Goal: Transaction & Acquisition: Purchase product/service

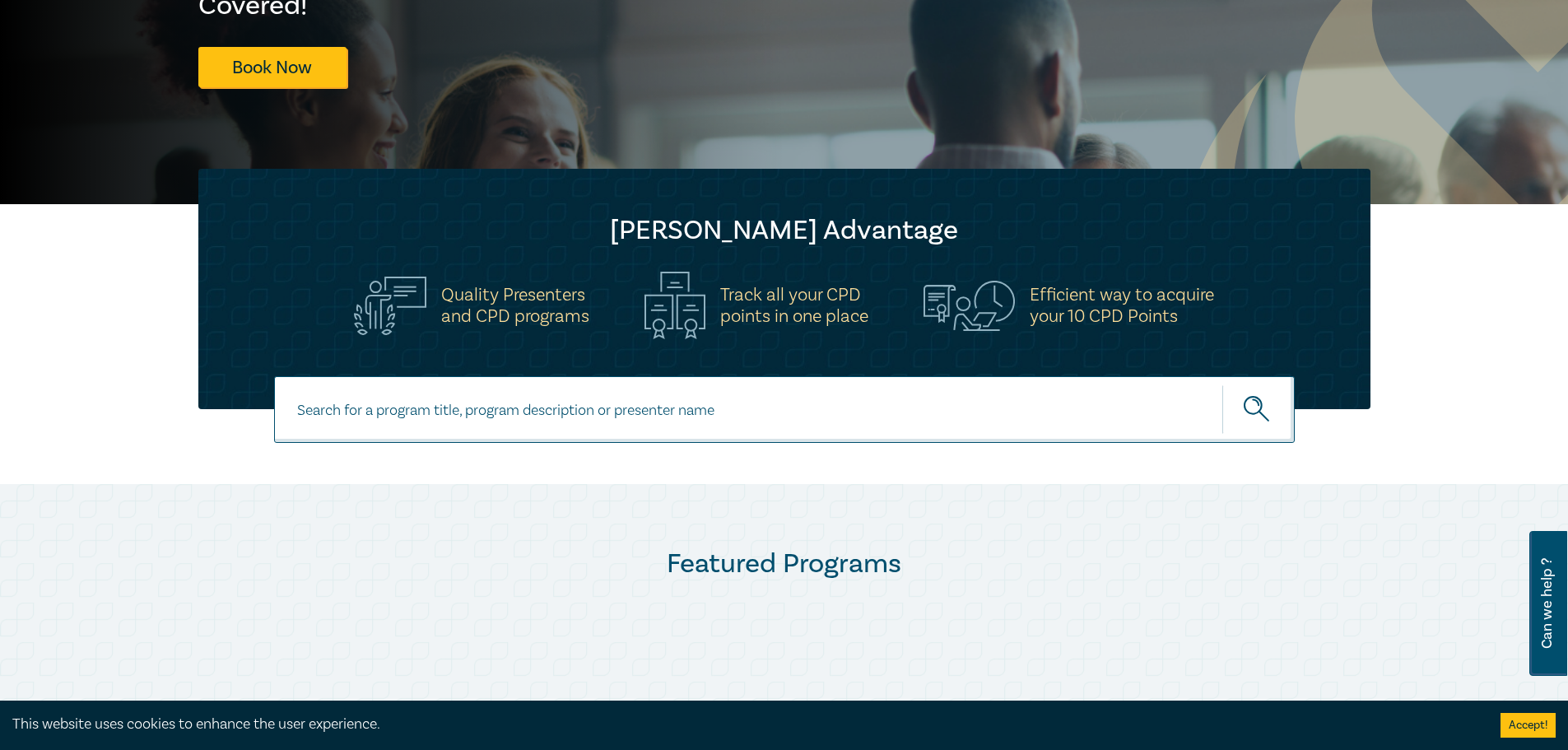
scroll to position [412, 0]
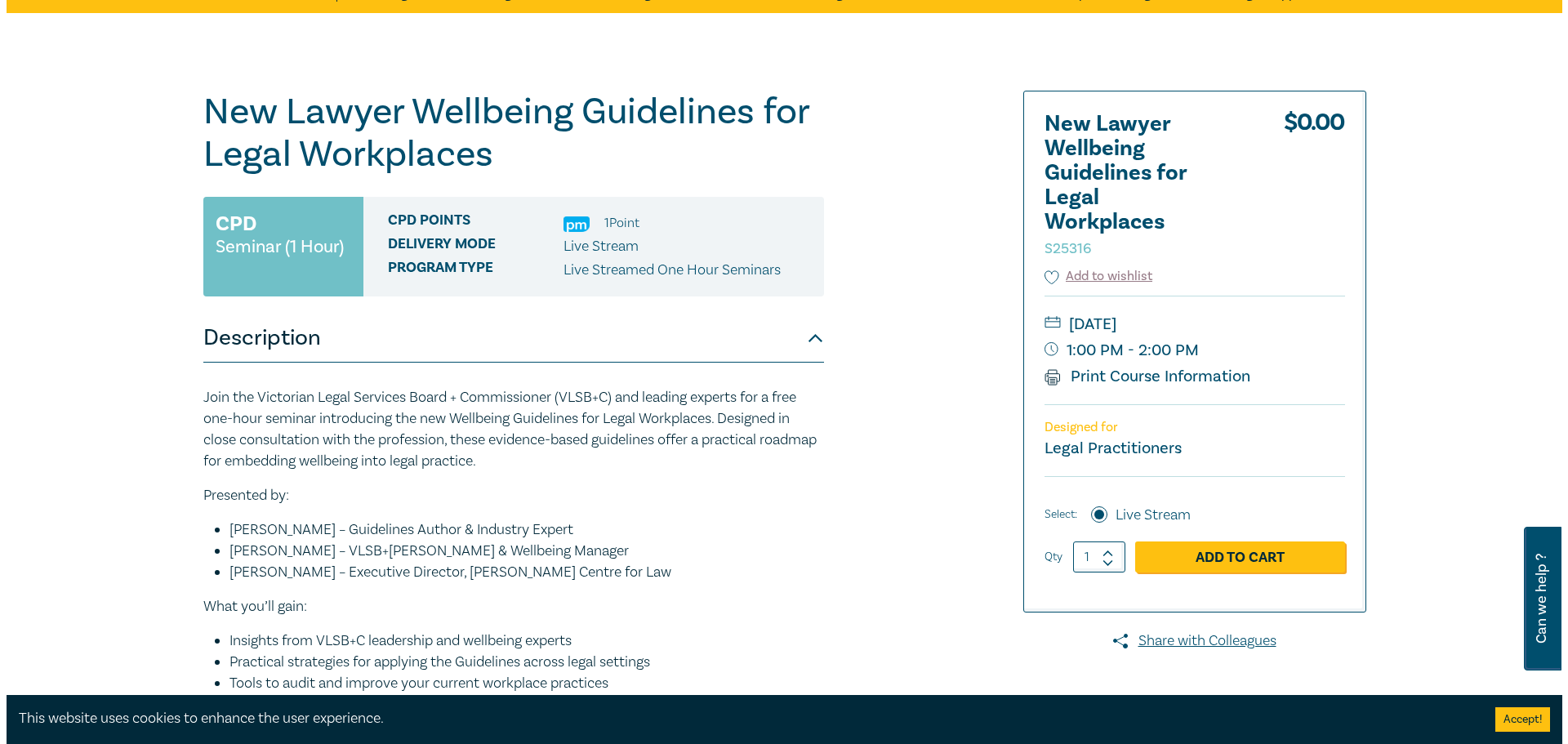
scroll to position [163, 0]
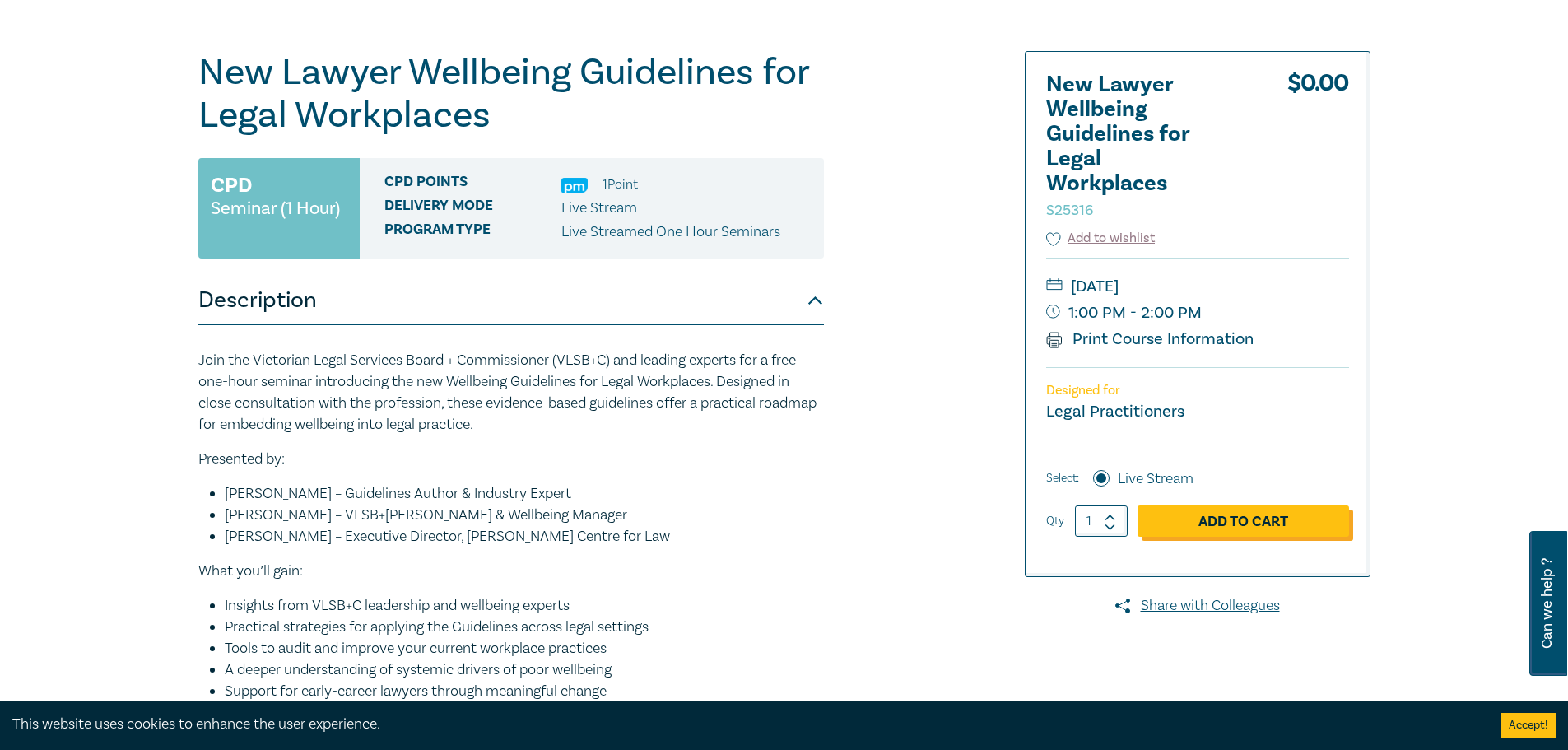
click at [1222, 529] on link "Add to Cart" at bounding box center [1243, 521] width 212 height 31
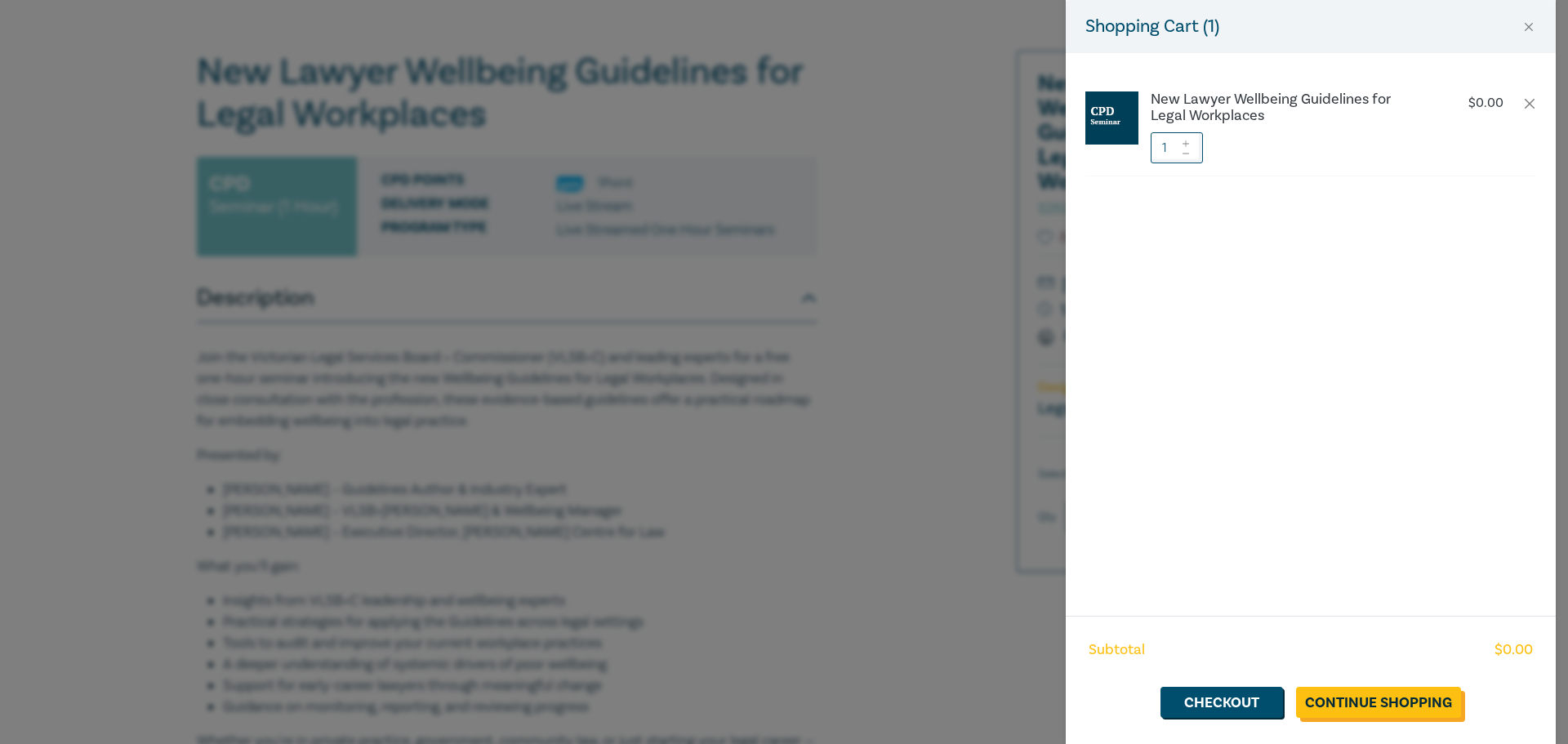
click at [1365, 700] on link "Continue Shopping" at bounding box center [1378, 702] width 165 height 31
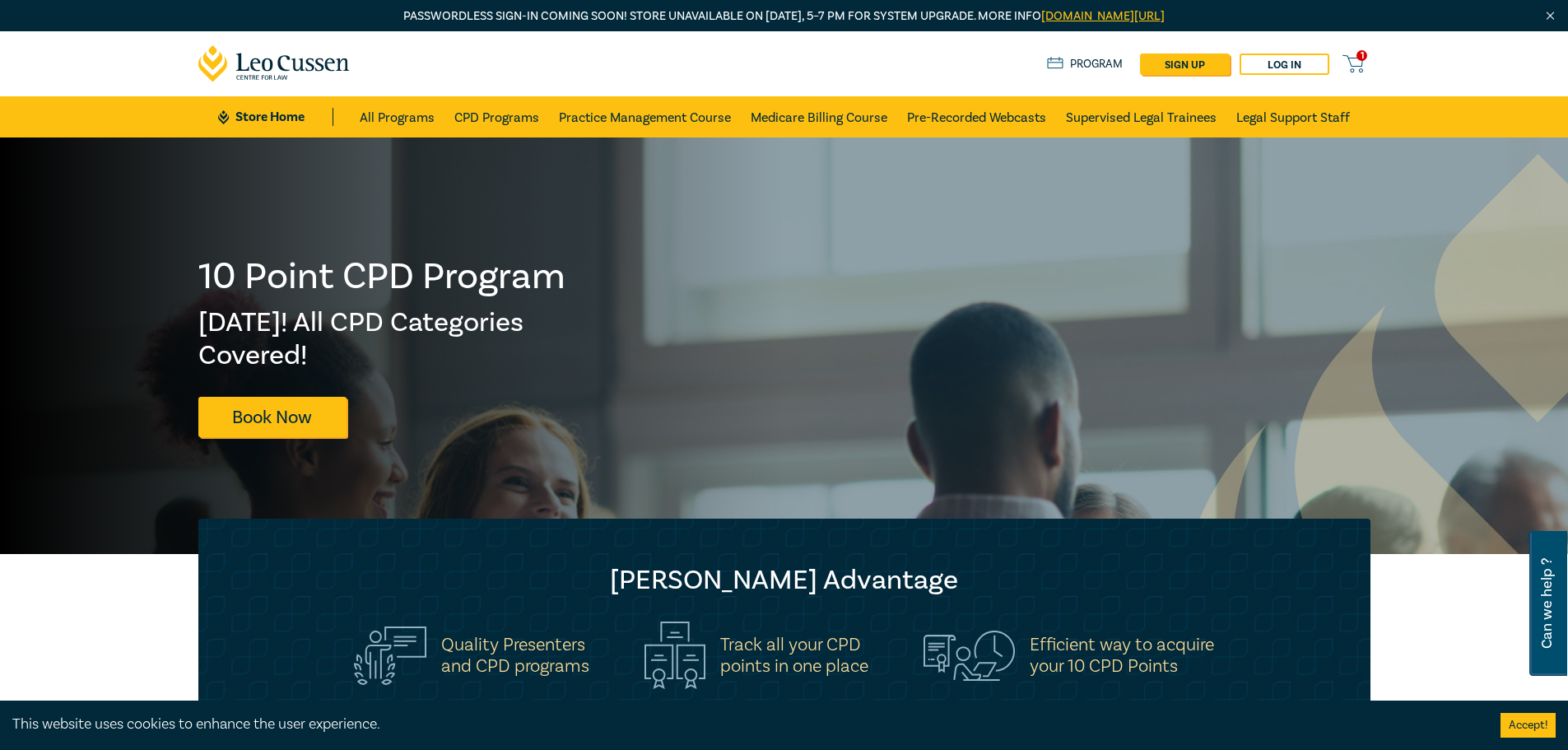
click at [1350, 62] on icon at bounding box center [1352, 64] width 21 height 21
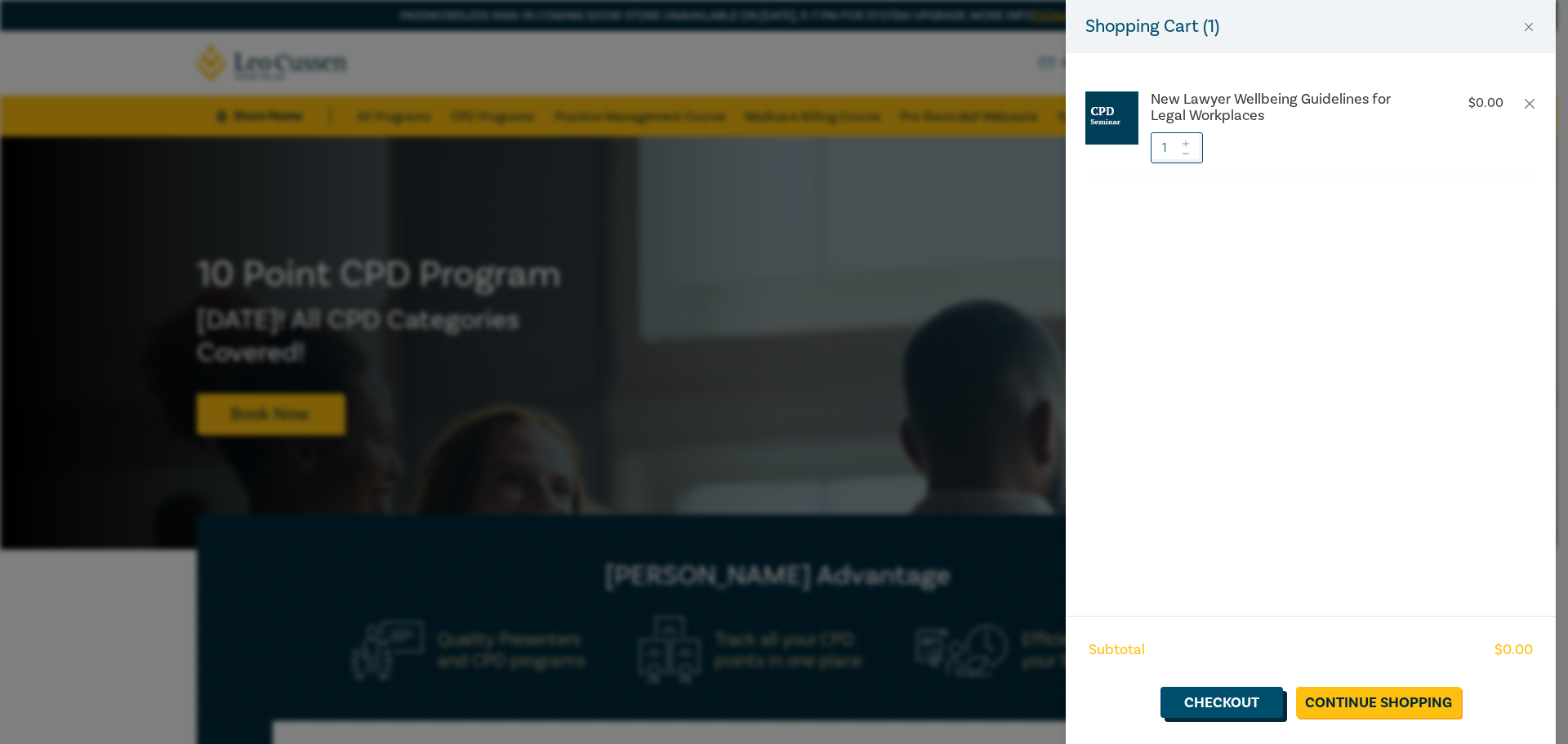
click at [1250, 709] on link "Checkout" at bounding box center [1221, 702] width 122 height 31
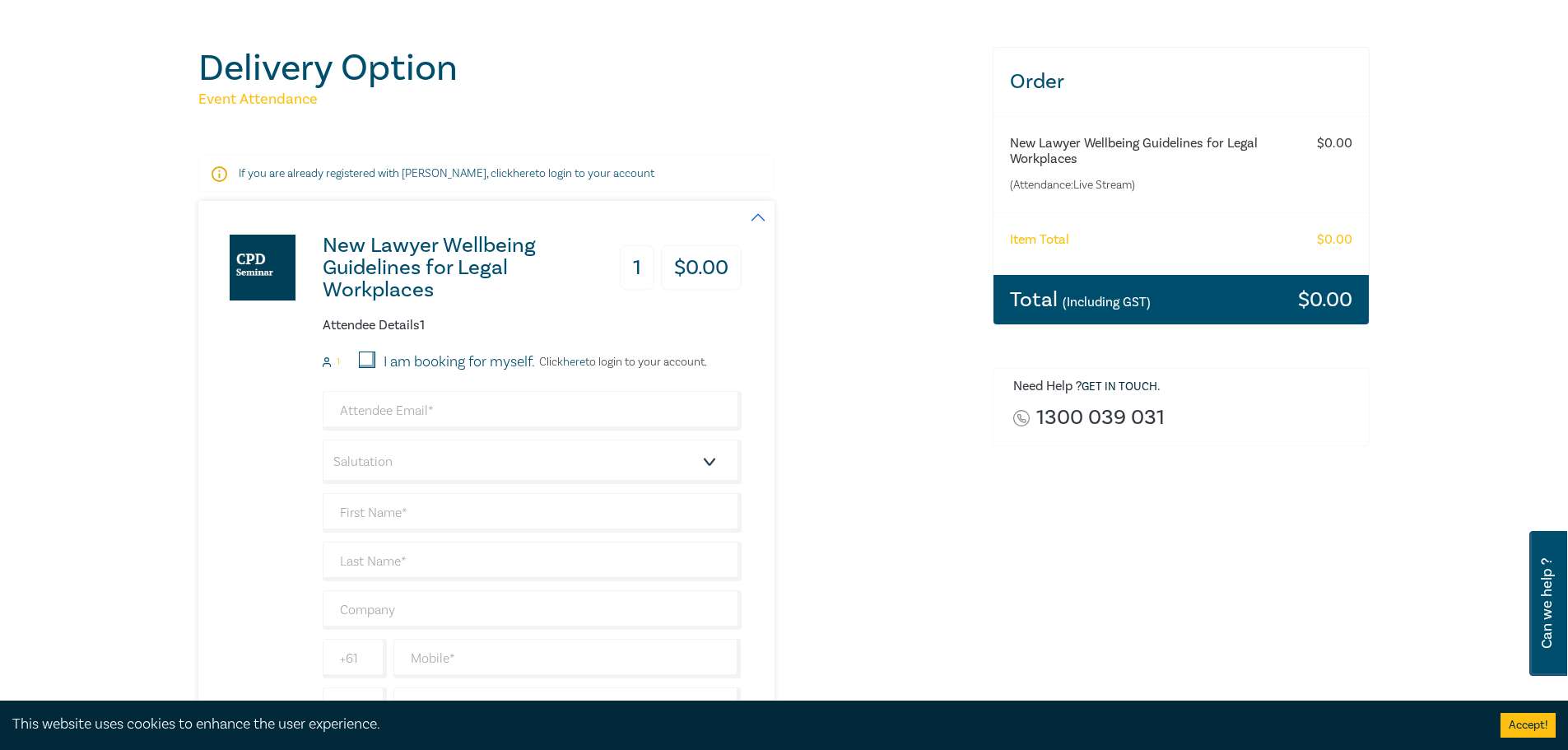
scroll to position [165, 0]
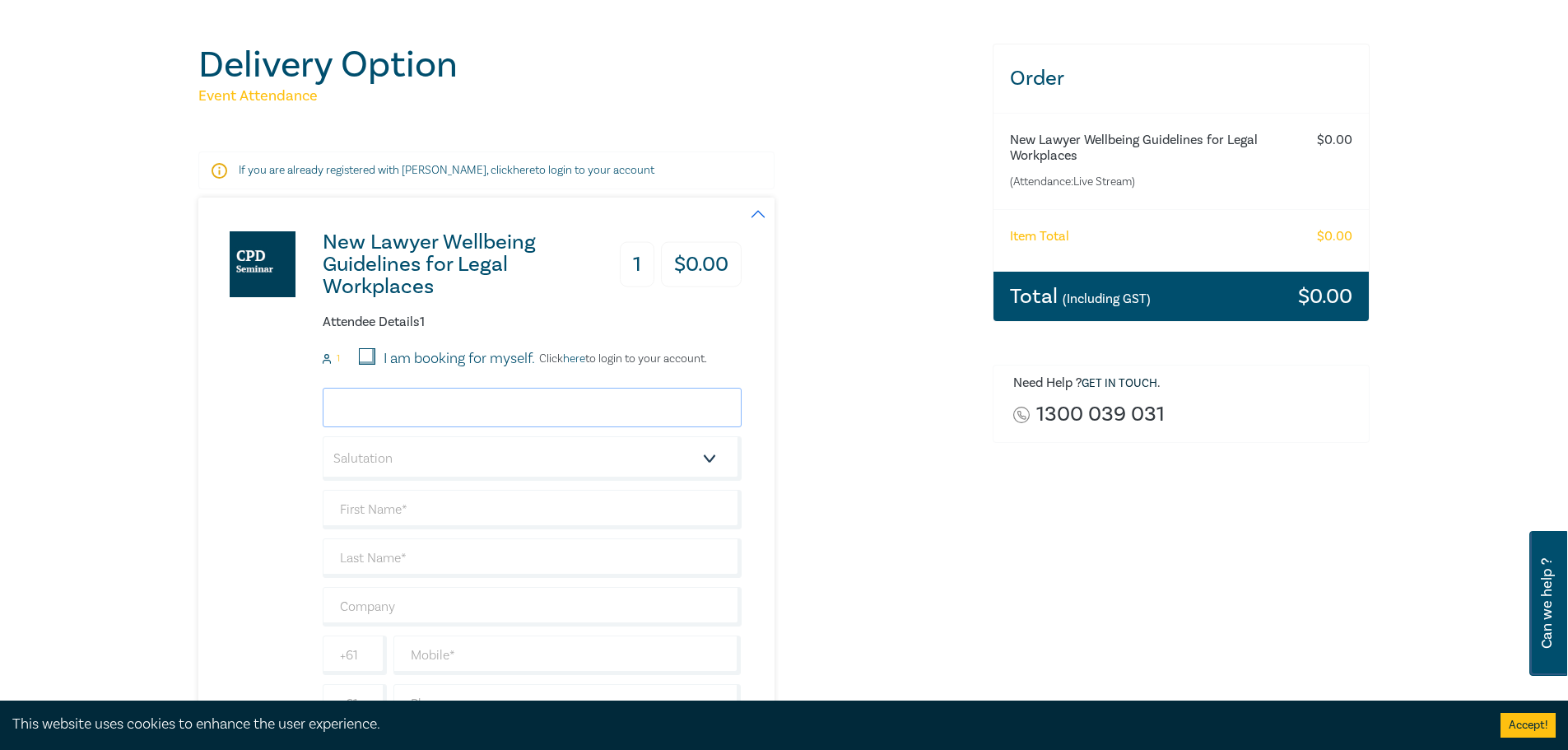
click at [378, 417] on input "email" at bounding box center [532, 408] width 418 height 40
type input "[PERSON_NAME][EMAIL_ADDRESS][DOMAIN_NAME]"
click at [400, 459] on select "Salutation Mr. Mrs. Ms. Miss Dr. Prof. Other" at bounding box center [532, 458] width 418 height 45
click at [887, 494] on div "New Lawyer Wellbeing Guidelines for Legal Workplaces 1 $ 0.00 Attendee Details …" at bounding box center [586, 480] width 774 height 564
click at [471, 509] on input "text" at bounding box center [532, 509] width 418 height 40
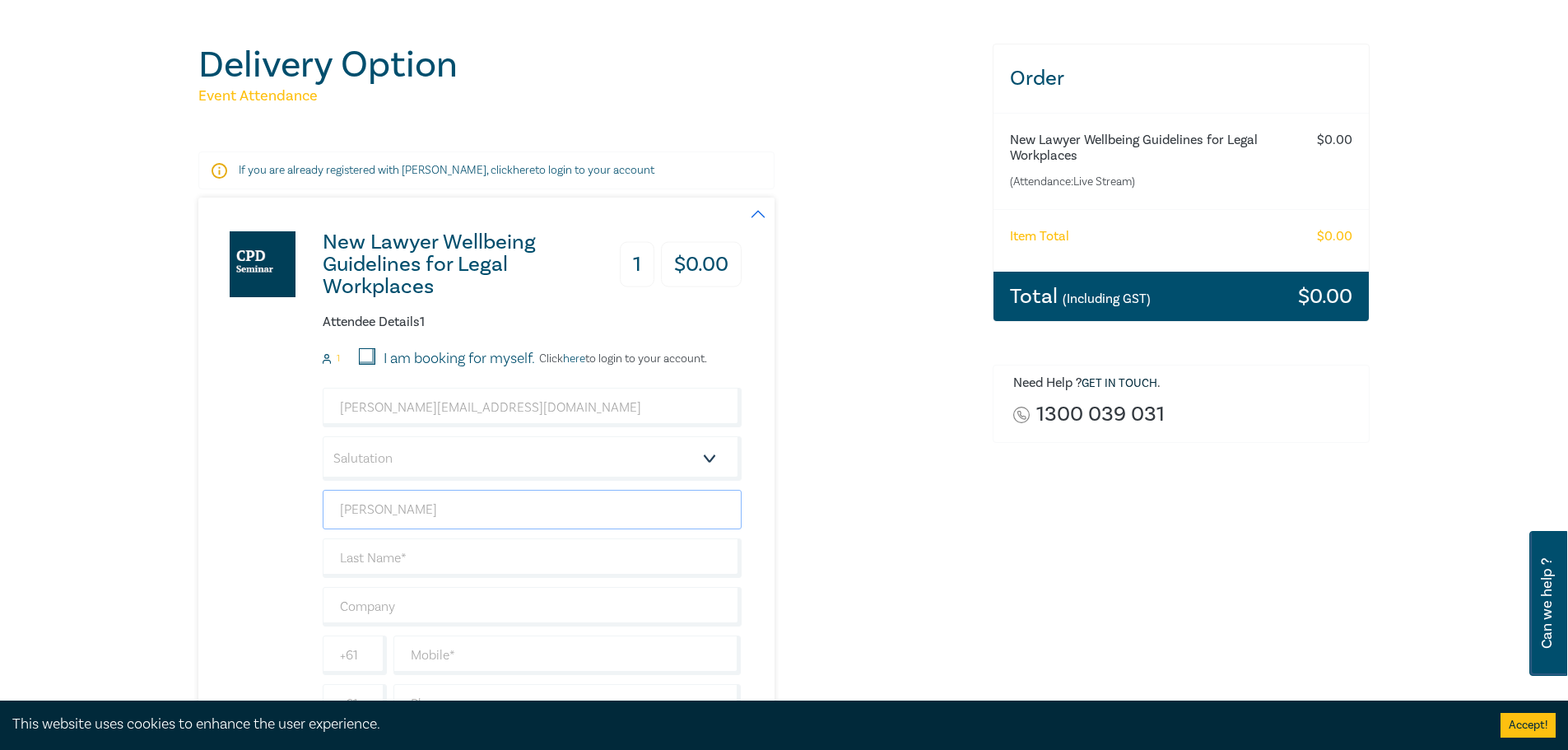
type input "[PERSON_NAME]"
type input "Symss"
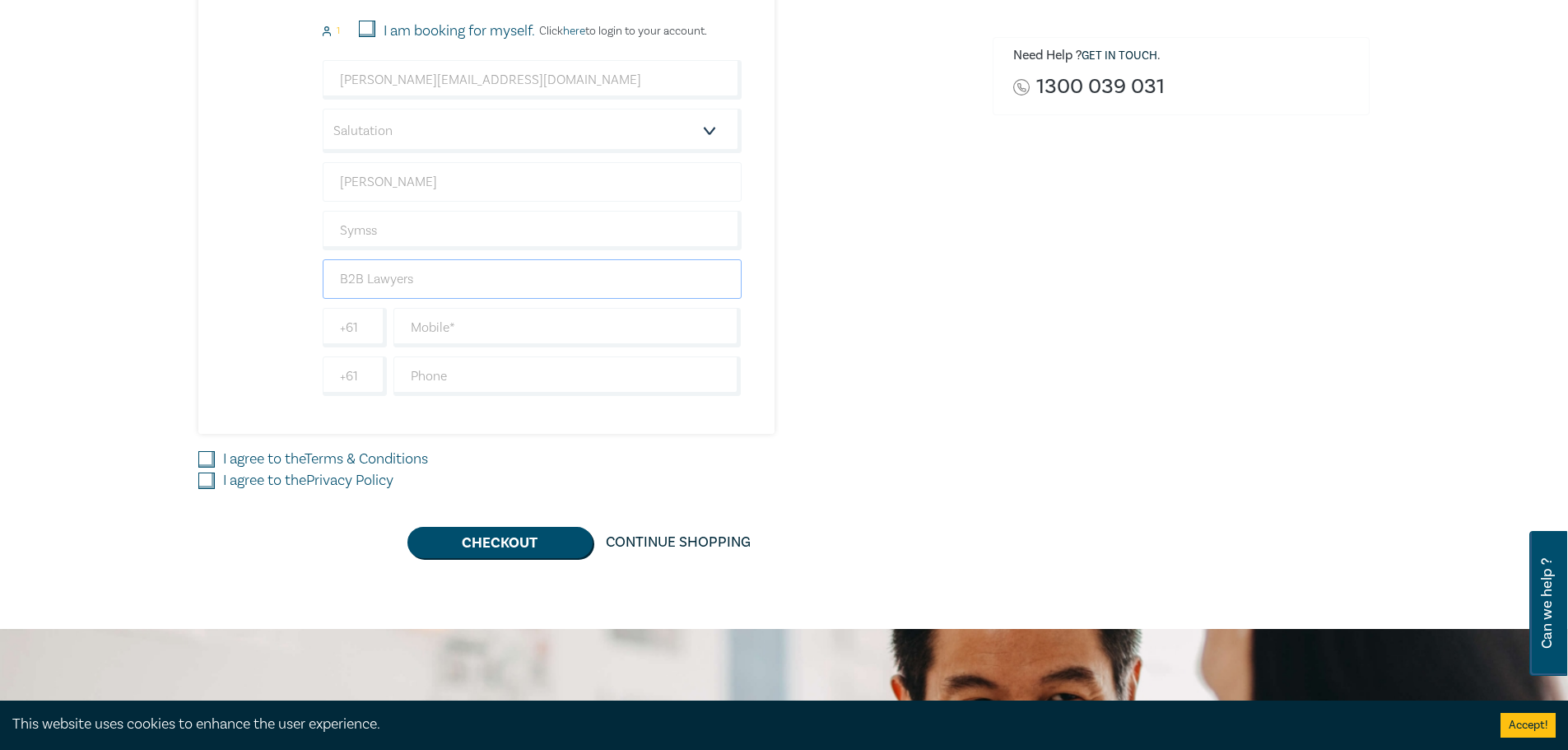
scroll to position [494, 0]
type input "B2B Lawyers"
click at [413, 332] on input "text" at bounding box center [567, 326] width 348 height 40
type input "423072831"
drag, startPoint x: 209, startPoint y: 459, endPoint x: 197, endPoint y: 485, distance: 28.6
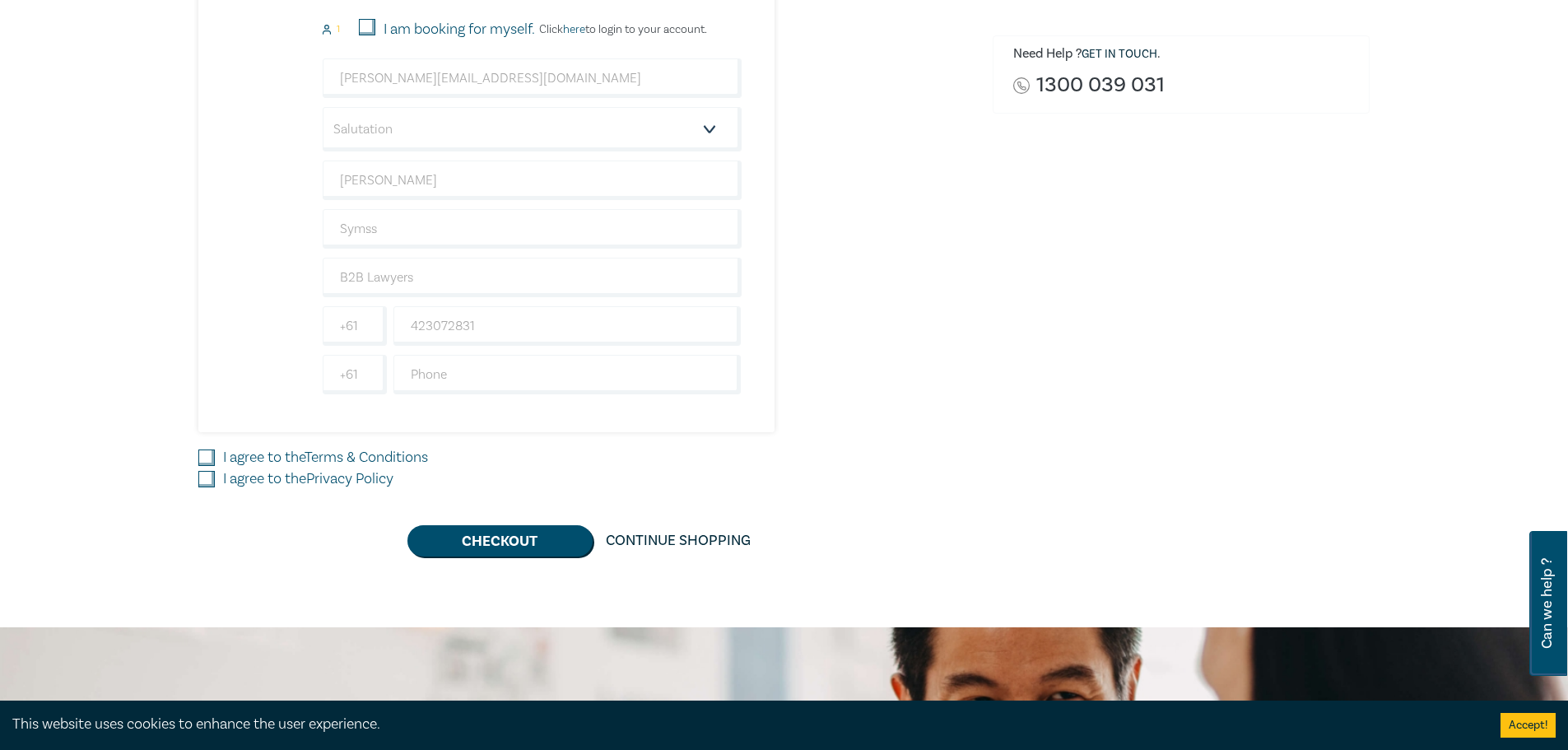
click at [208, 460] on input "I agree to the Terms & Conditions" at bounding box center [207, 457] width 17 height 17
checkbox input "true"
click at [199, 482] on input "I agree to the Privacy Policy" at bounding box center [207, 479] width 17 height 17
checkbox input "true"
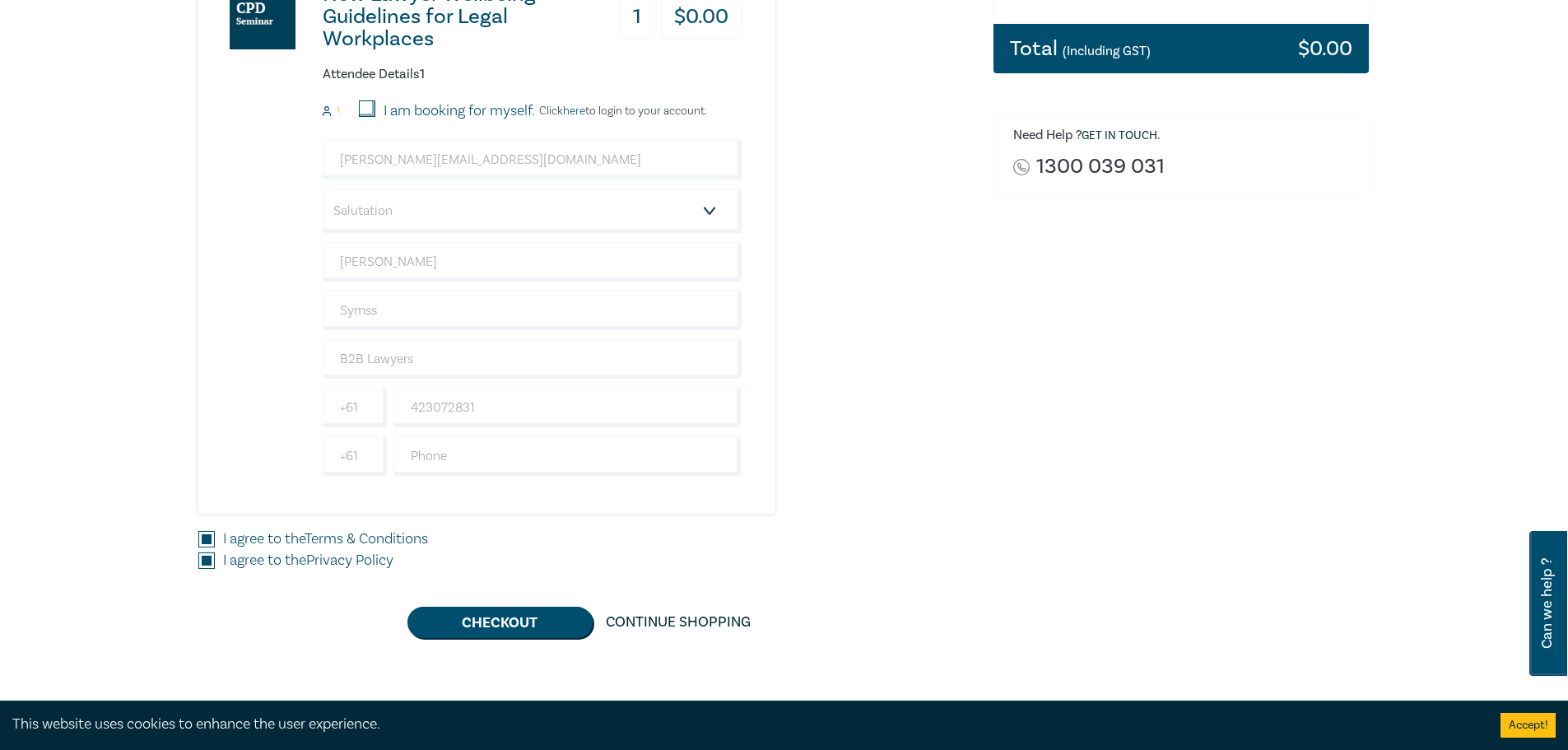
scroll to position [412, 0]
click at [447, 608] on button "Checkout" at bounding box center [500, 623] width 185 height 31
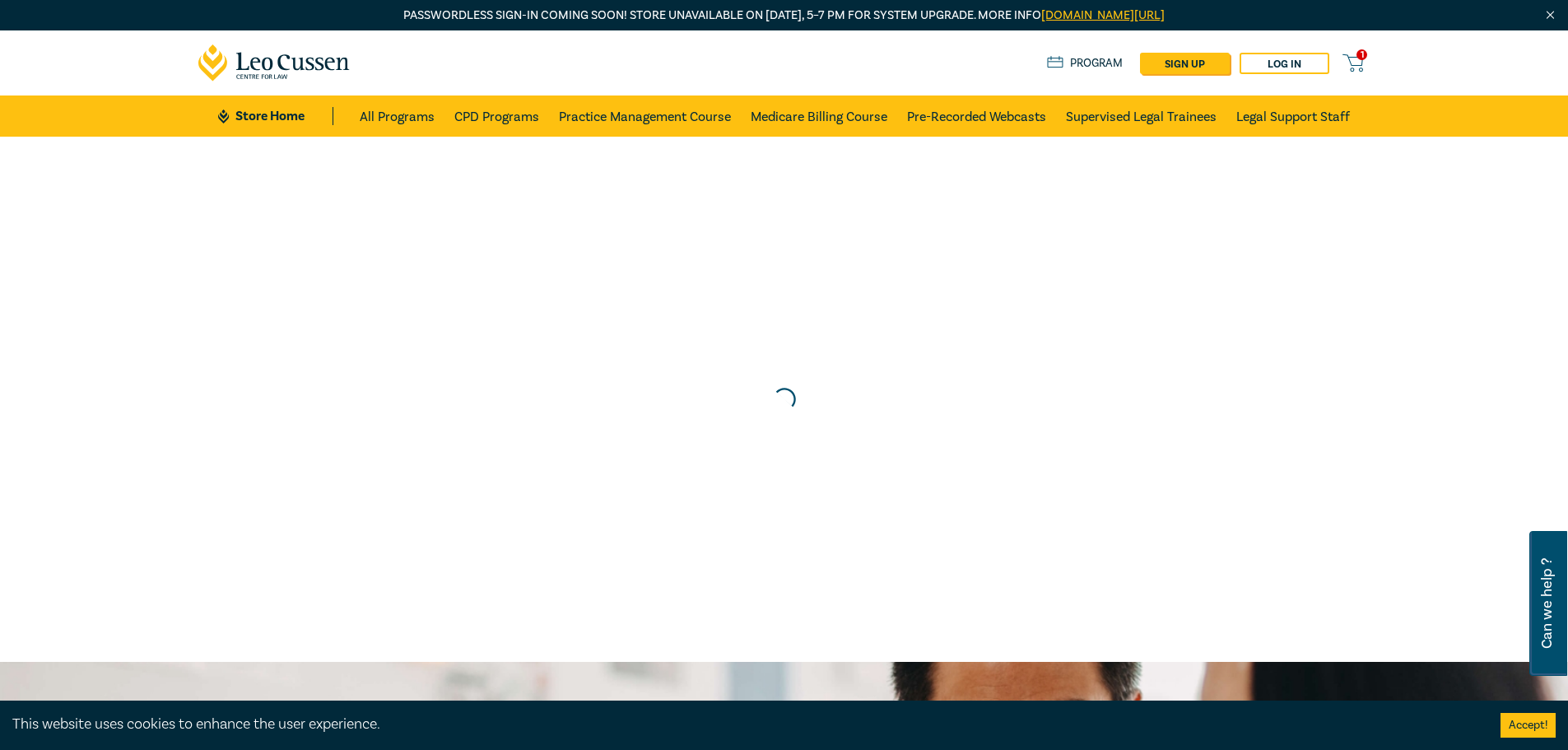
scroll to position [0, 0]
